Goal: Information Seeking & Learning: Find specific fact

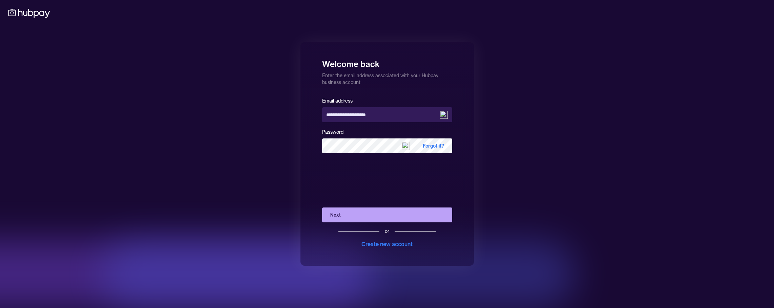
click at [345, 216] on button "Next" at bounding box center [387, 215] width 130 height 15
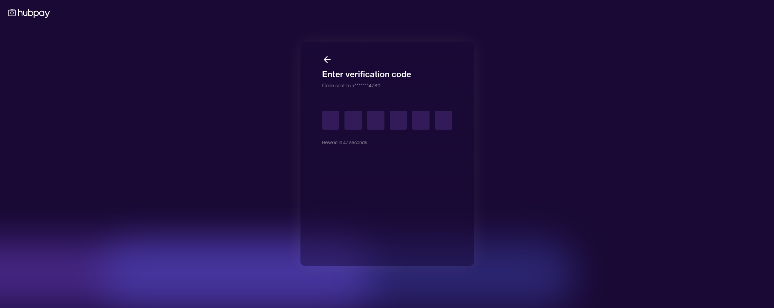
type input "*"
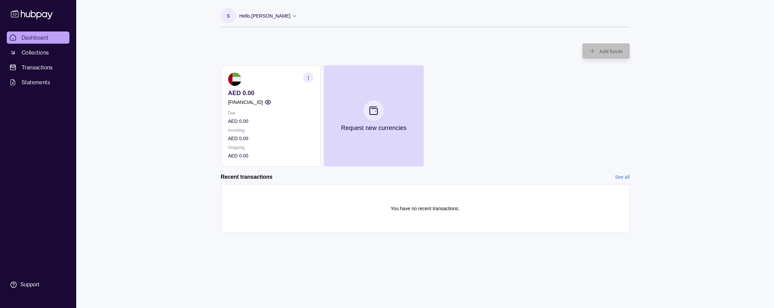
click at [292, 133] on p "Incoming" at bounding box center [270, 130] width 85 height 7
click at [309, 78] on icon "button" at bounding box center [307, 77] width 5 height 5
click at [269, 96] on link "View account details" at bounding box center [261, 94] width 43 height 7
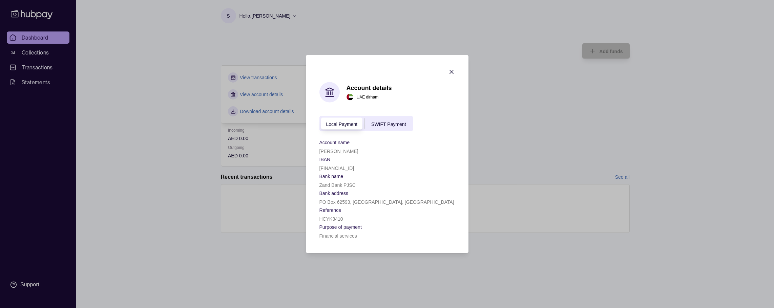
drag, startPoint x: 382, startPoint y: 168, endPoint x: 317, endPoint y: 170, distance: 65.0
click at [317, 170] on section "Account details [GEOGRAPHIC_DATA] dirham Local Payment SWIFT Payment Account na…" at bounding box center [387, 154] width 163 height 198
copy p "[FINANCIAL_ID]"
drag, startPoint x: 361, startPoint y: 185, endPoint x: 318, endPoint y: 185, distance: 43.7
click at [318, 185] on section "Account details [GEOGRAPHIC_DATA] dirham Local Payment SWIFT Payment Account na…" at bounding box center [387, 154] width 163 height 198
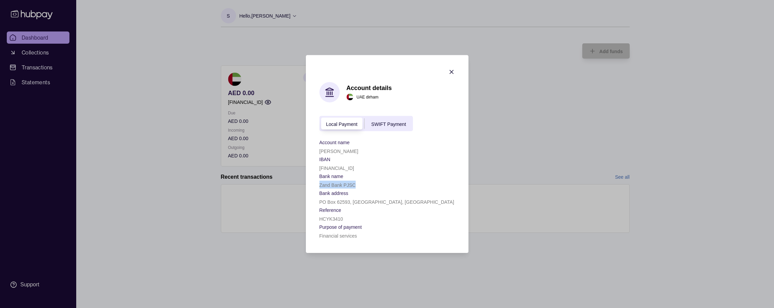
copy p "Zand Bank PJSC"
drag, startPoint x: 366, startPoint y: 151, endPoint x: 314, endPoint y: 153, distance: 52.5
click at [314, 153] on section "Account details [GEOGRAPHIC_DATA] dirham Local Payment SWIFT Payment Account na…" at bounding box center [387, 154] width 163 height 198
copy p "[PERSON_NAME]"
drag, startPoint x: 394, startPoint y: 171, endPoint x: 307, endPoint y: 168, distance: 86.4
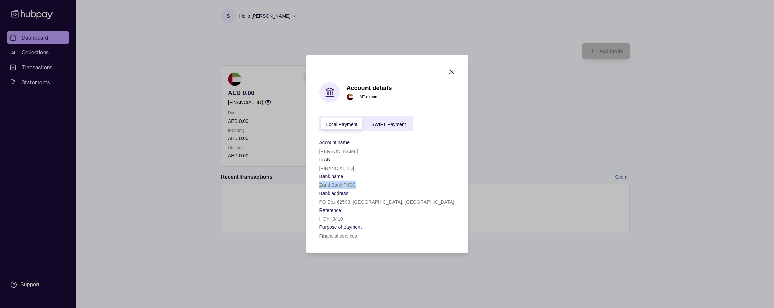
click at [307, 168] on section "Account details [GEOGRAPHIC_DATA] dirham Local Payment SWIFT Payment Account na…" at bounding box center [387, 154] width 163 height 198
copy p "[FINANCIAL_ID]"
drag, startPoint x: 358, startPoint y: 183, endPoint x: 313, endPoint y: 184, distance: 45.4
click at [313, 184] on section "Account details [GEOGRAPHIC_DATA] dirham Local Payment SWIFT Payment Account na…" at bounding box center [387, 154] width 163 height 198
copy p "Zand Bank PJSC"
